Goal: Information Seeking & Learning: Learn about a topic

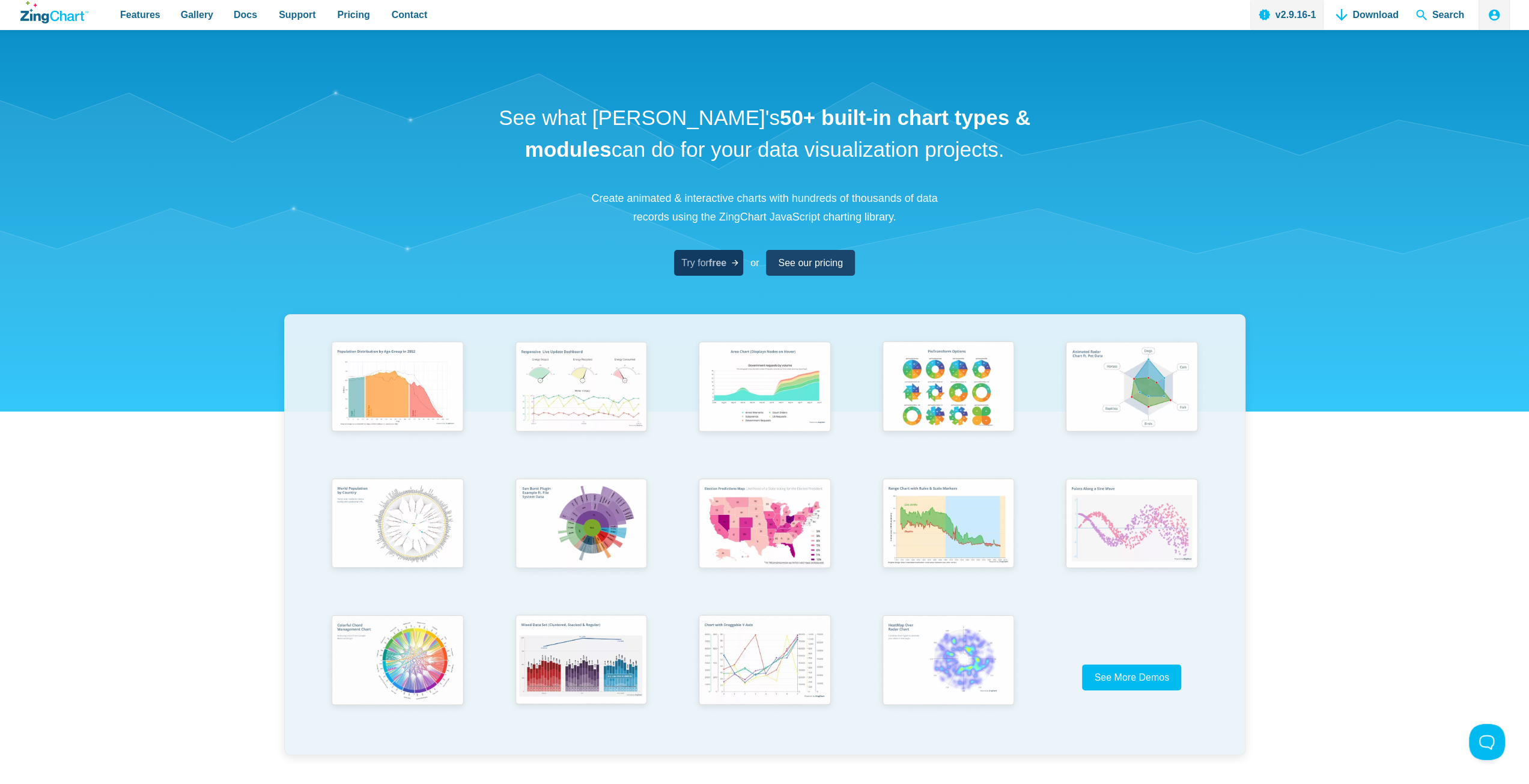
click at [703, 265] on span "Try for free" at bounding box center [703, 263] width 45 height 16
click at [397, 395] on img "App Content" at bounding box center [395, 387] width 151 height 108
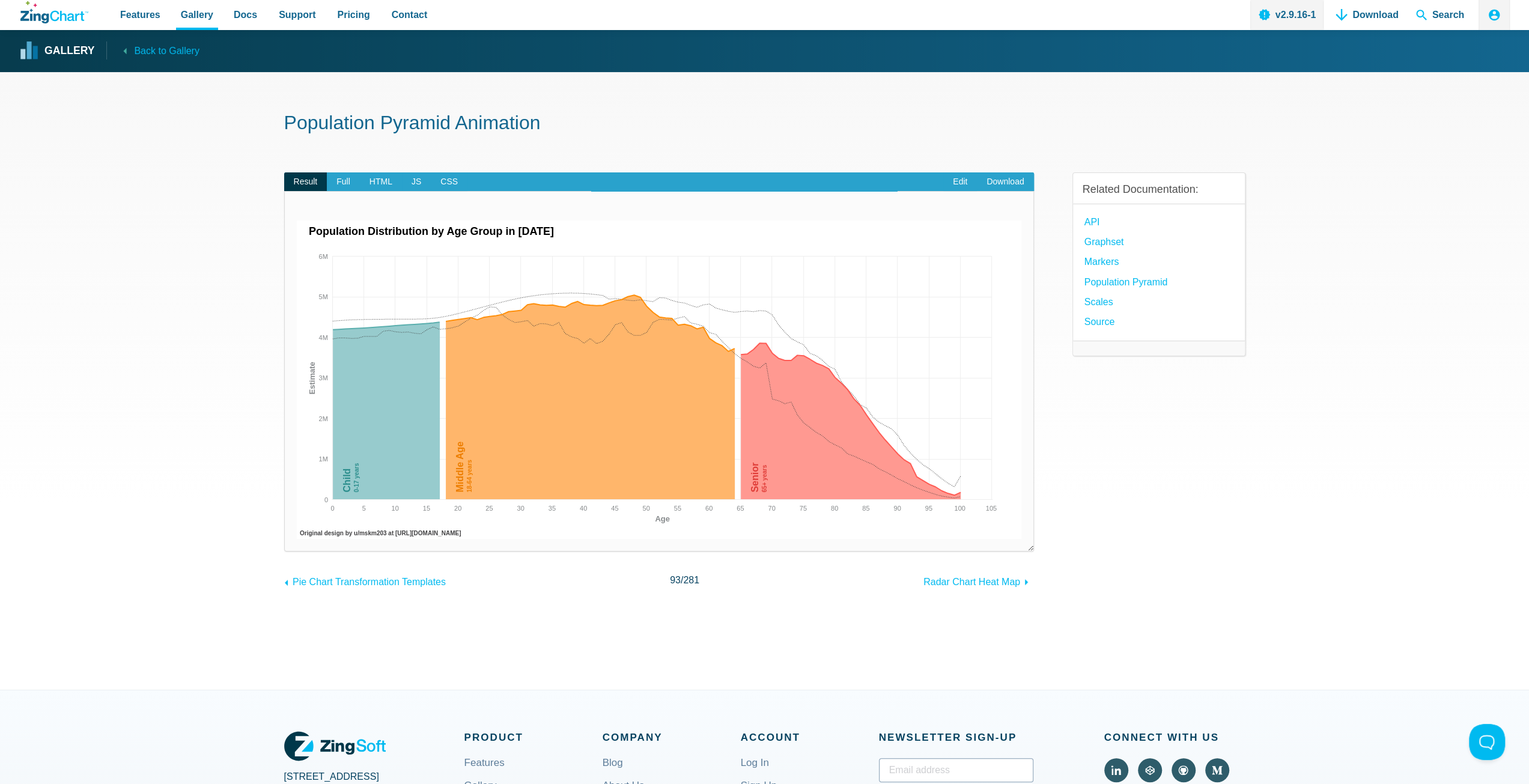
click at [609, 336] on img "App Content" at bounding box center [659, 380] width 725 height 318
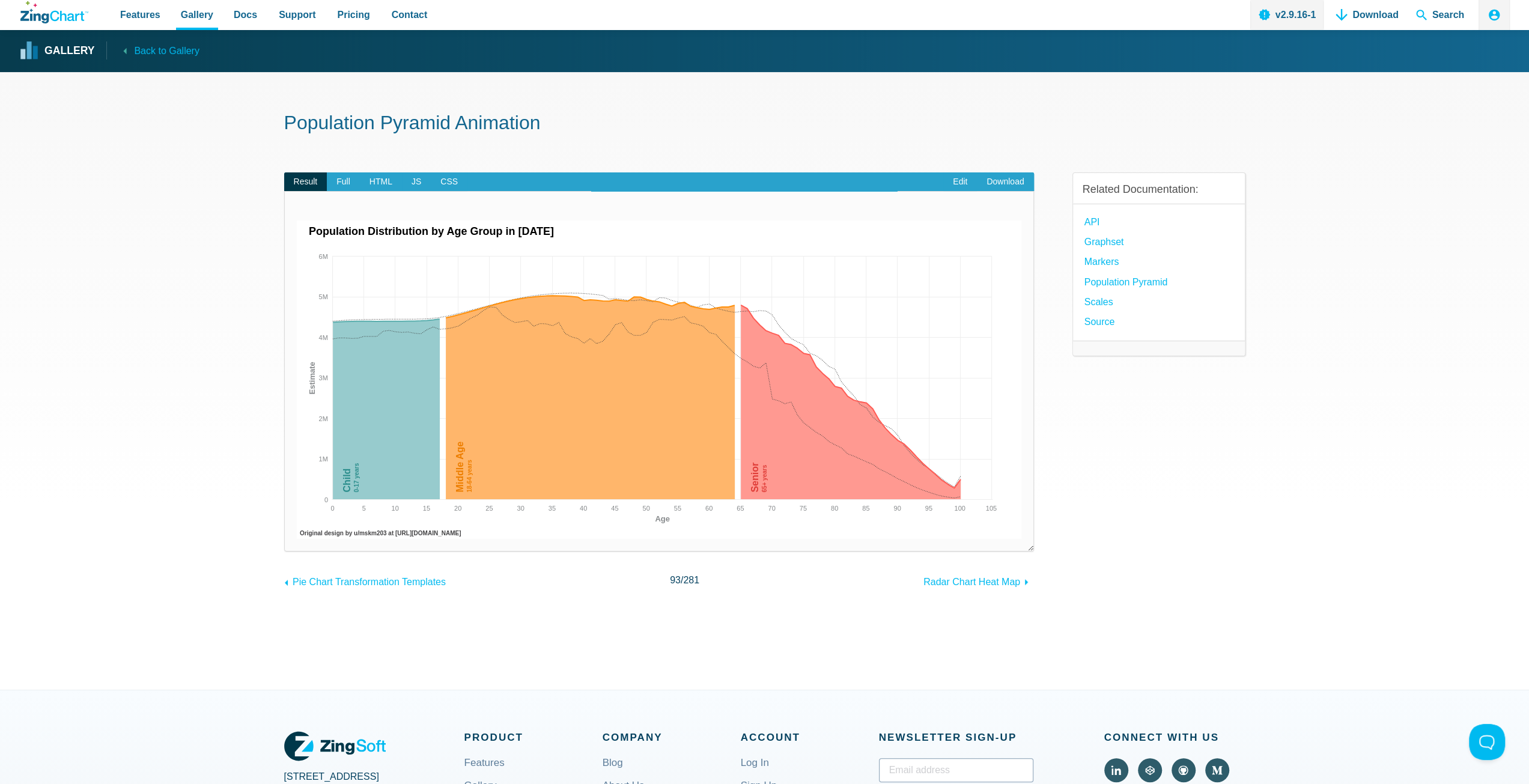
click at [603, 364] on img "App Content" at bounding box center [659, 380] width 725 height 318
click at [342, 186] on span "Full" at bounding box center [343, 182] width 33 height 19
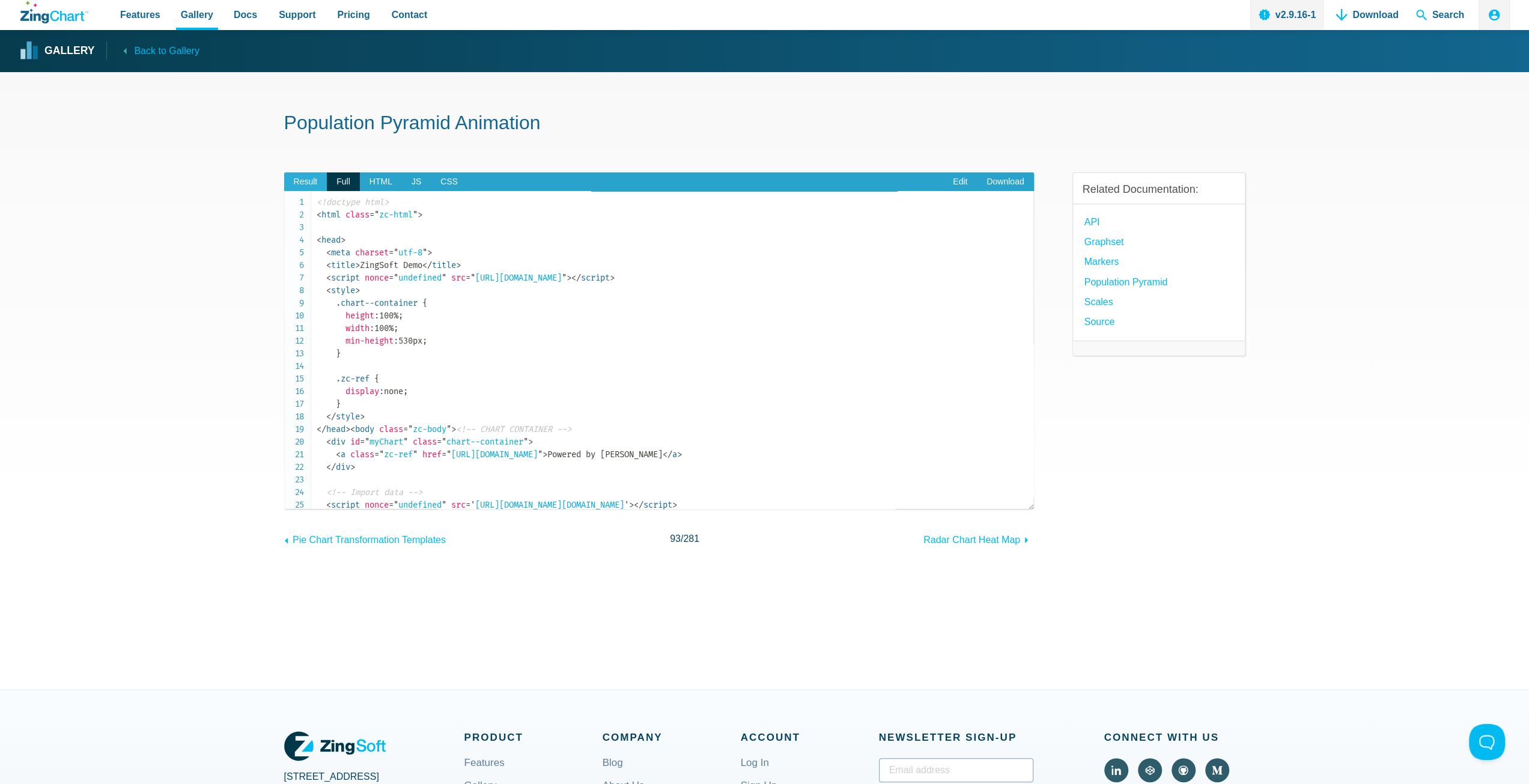
click at [311, 185] on span "Result" at bounding box center [306, 182] width 43 height 19
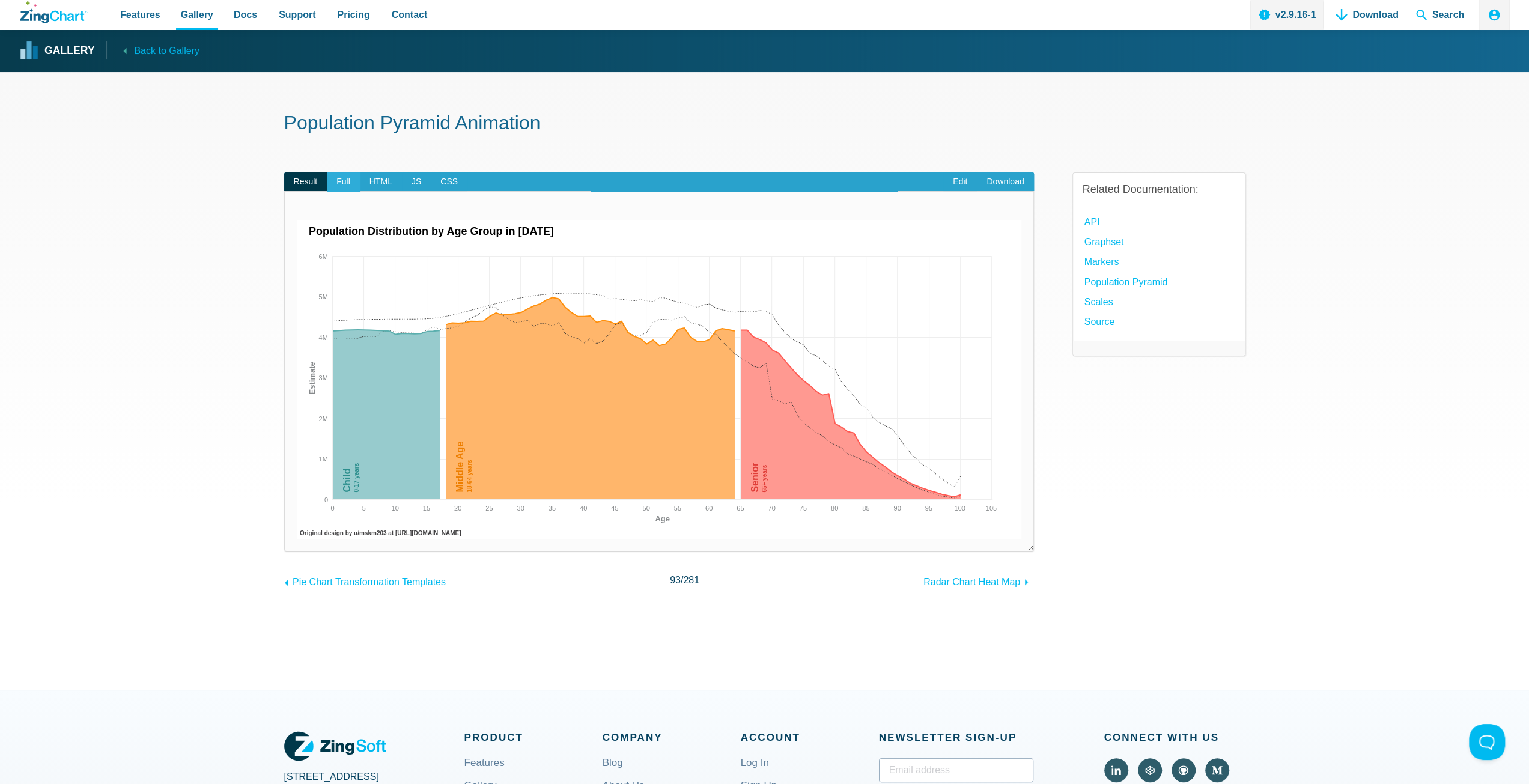
click at [334, 182] on span "Full" at bounding box center [343, 182] width 33 height 19
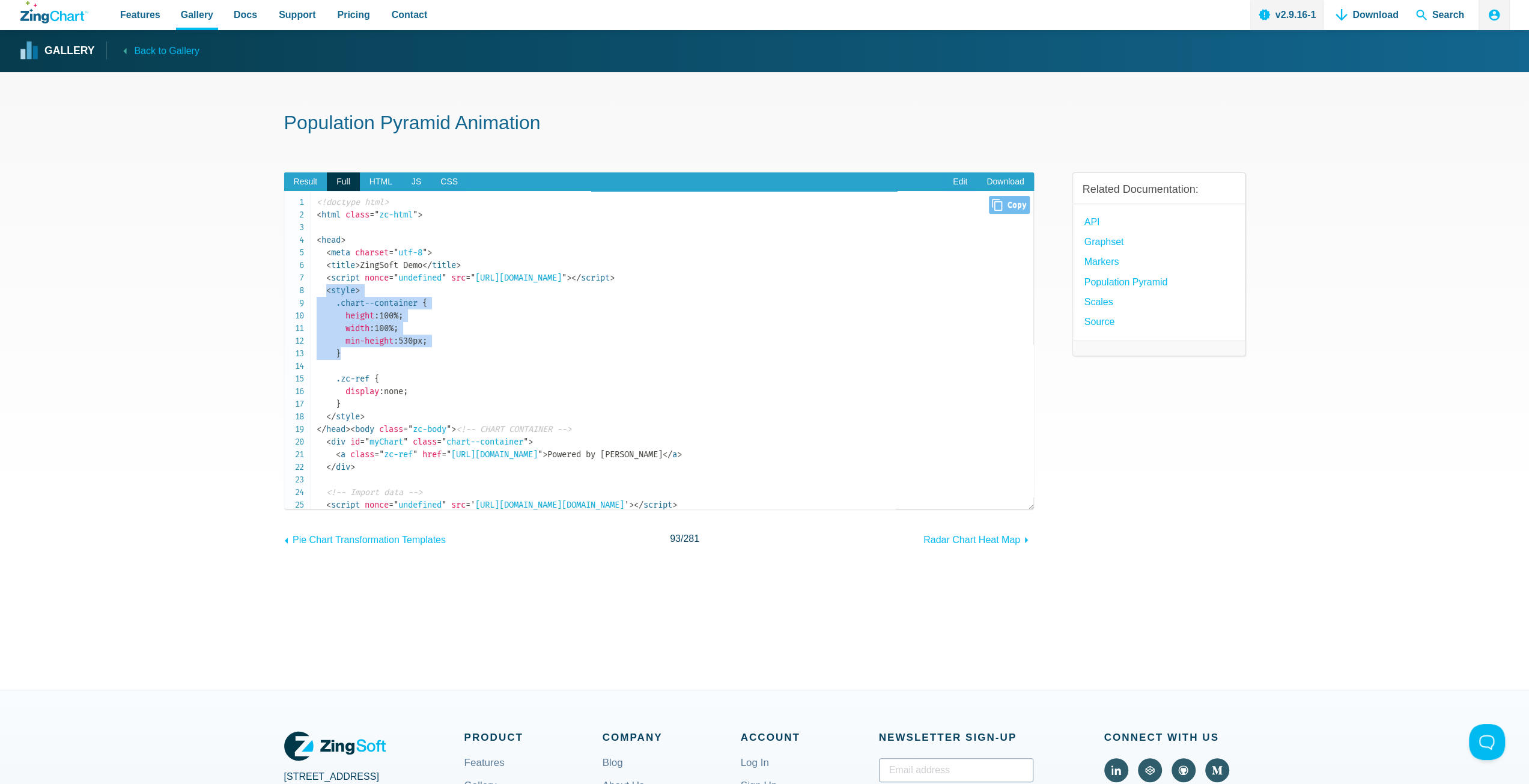
drag, startPoint x: 324, startPoint y: 290, endPoint x: 462, endPoint y: 365, distance: 157.1
click at [383, 181] on span "HTML" at bounding box center [381, 182] width 42 height 19
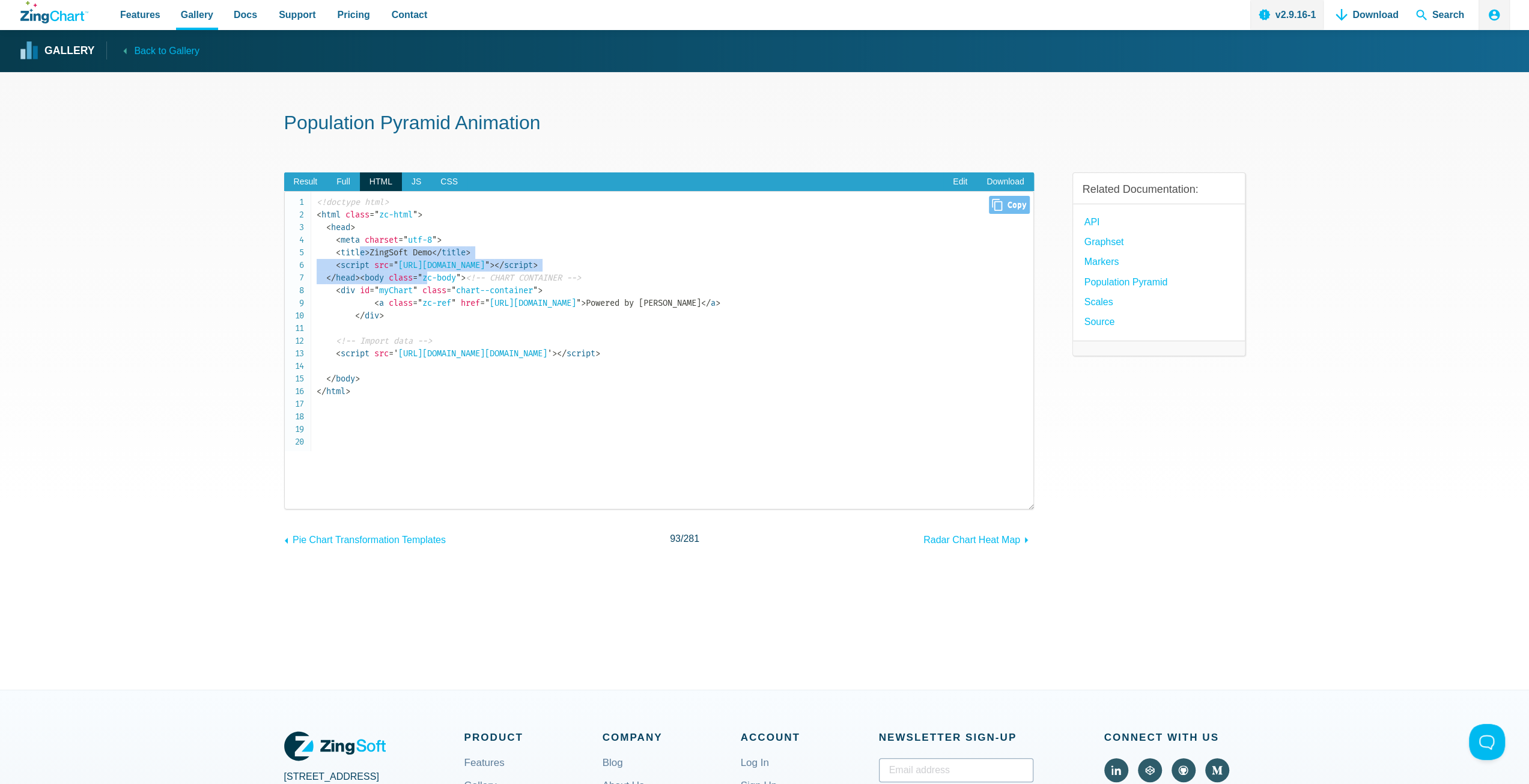
drag, startPoint x: 365, startPoint y: 277, endPoint x: 423, endPoint y: 302, distance: 63.2
click at [401, 306] on code "<!doctype html> < html class = " zc-html " > < head > < meta charset = " utf-8 …" at bounding box center [674, 296] width 717 height 202
click at [410, 173] on span "JS" at bounding box center [416, 182] width 29 height 19
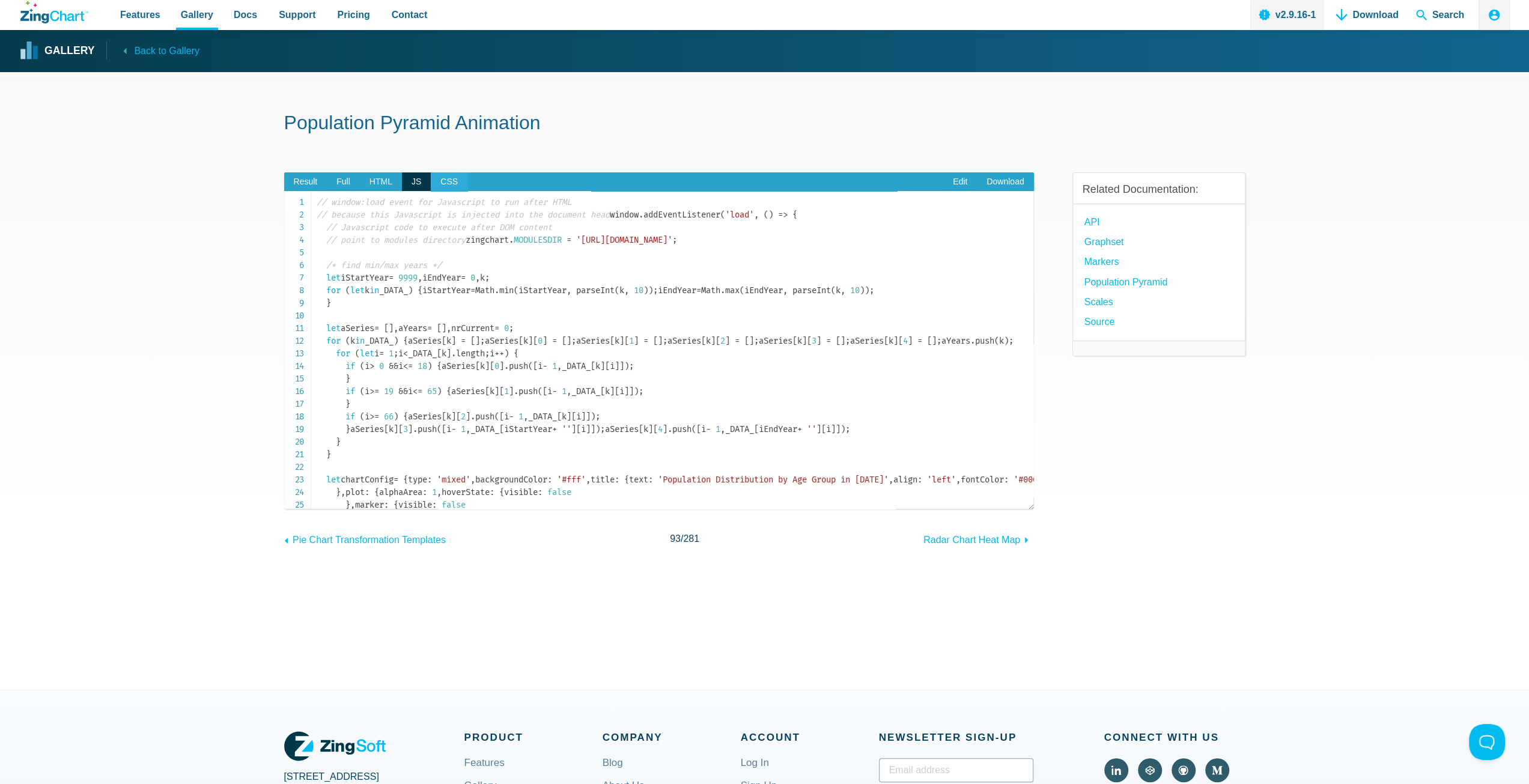
click at [452, 187] on span "CSS" at bounding box center [449, 182] width 37 height 19
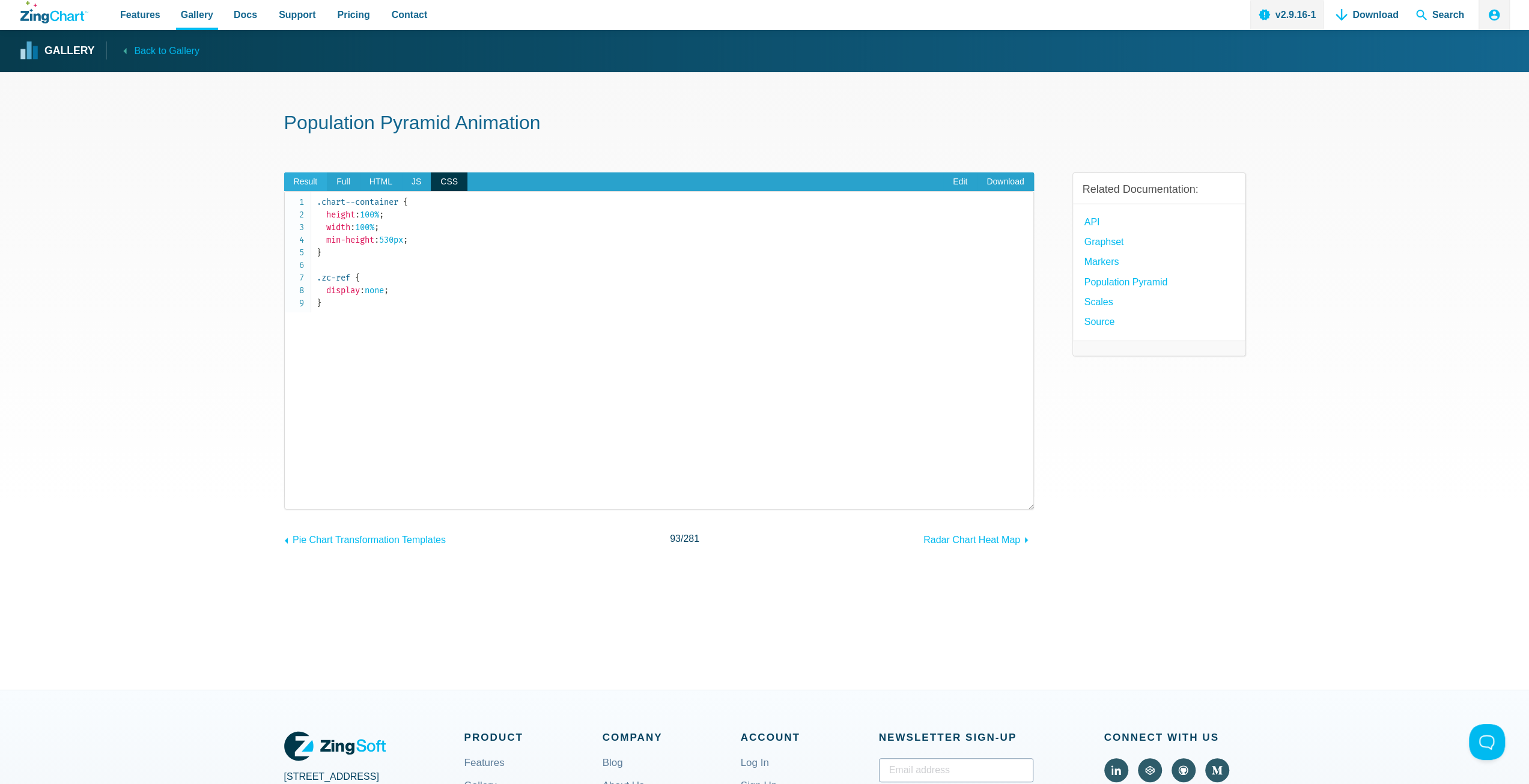
click at [295, 184] on span "Result" at bounding box center [306, 182] width 43 height 19
